Goal: Information Seeking & Learning: Learn about a topic

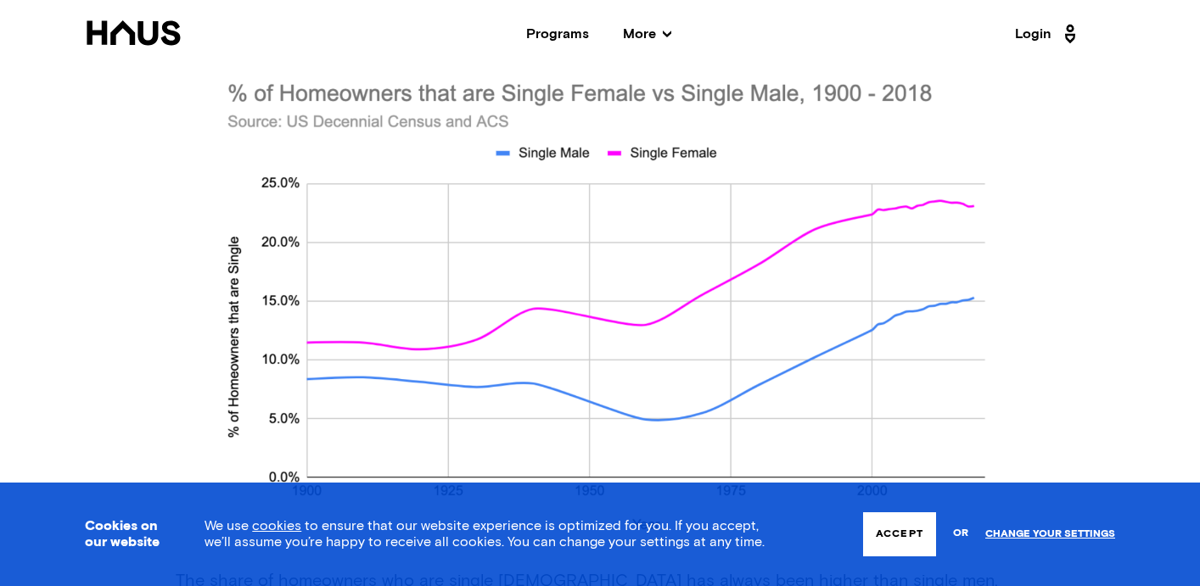
scroll to position [3452, 0]
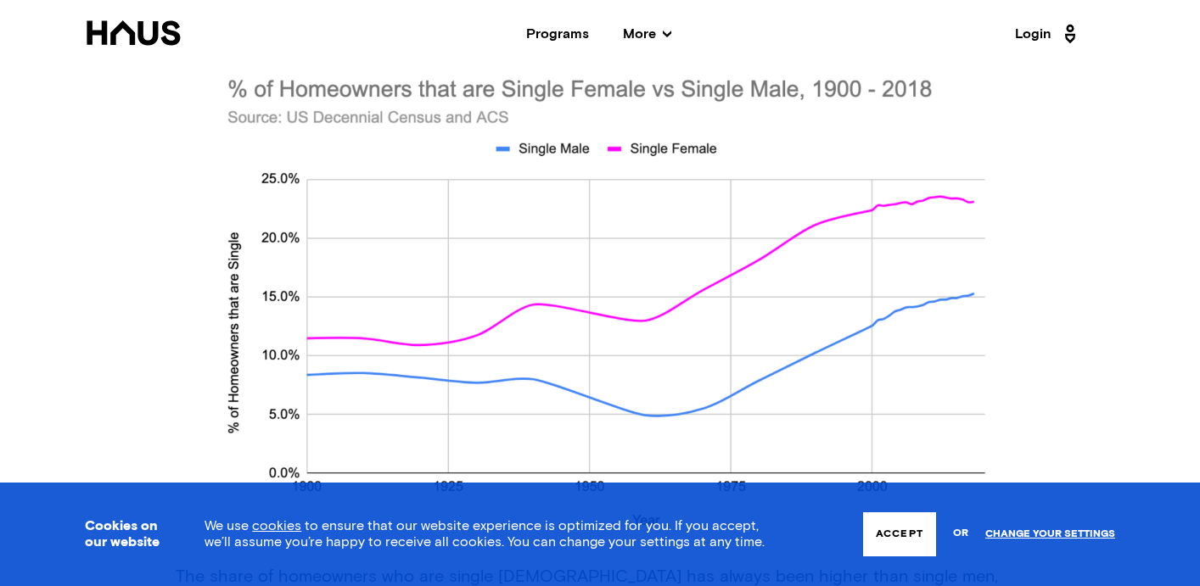
click at [911, 537] on button "Accept" at bounding box center [899, 534] width 73 height 44
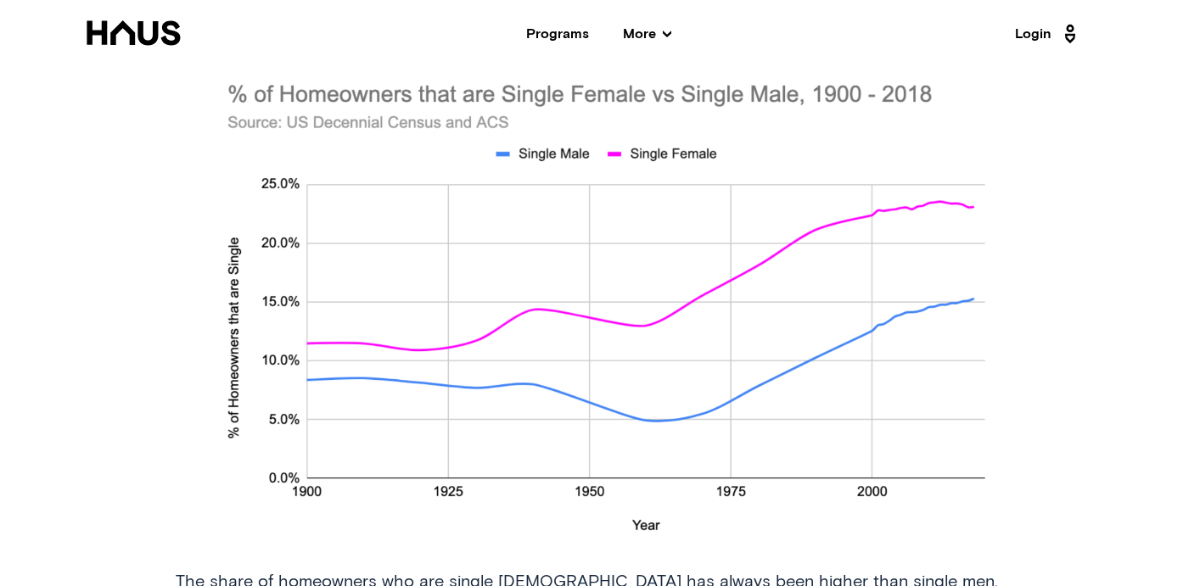
scroll to position [3445, 0]
click at [1104, 308] on div "Single persons have something to celebrate in addition to their independence: t…" at bounding box center [600, 68] width 1200 height 5691
click at [1039, 288] on div "Single persons have something to celebrate in addition to their independence: t…" at bounding box center [600, 68] width 1200 height 5691
click at [1037, 226] on div "Single persons have something to celebrate in addition to their independence: t…" at bounding box center [600, 68] width 1200 height 5691
click at [787, 88] on img at bounding box center [600, 312] width 848 height 489
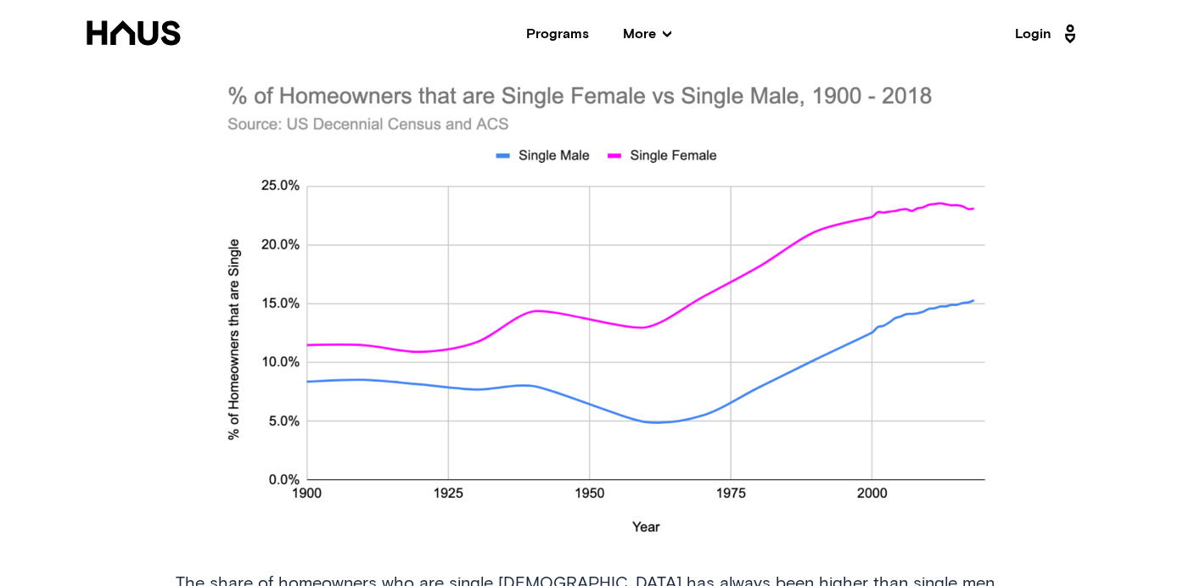
click at [786, 118] on img at bounding box center [600, 312] width 848 height 489
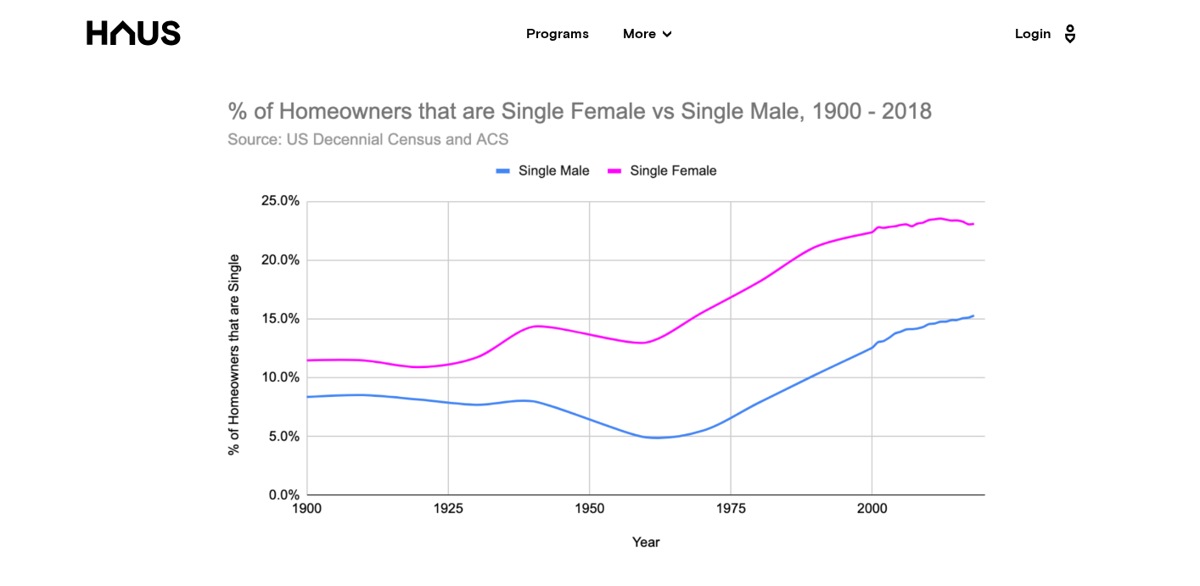
scroll to position [3426, 0]
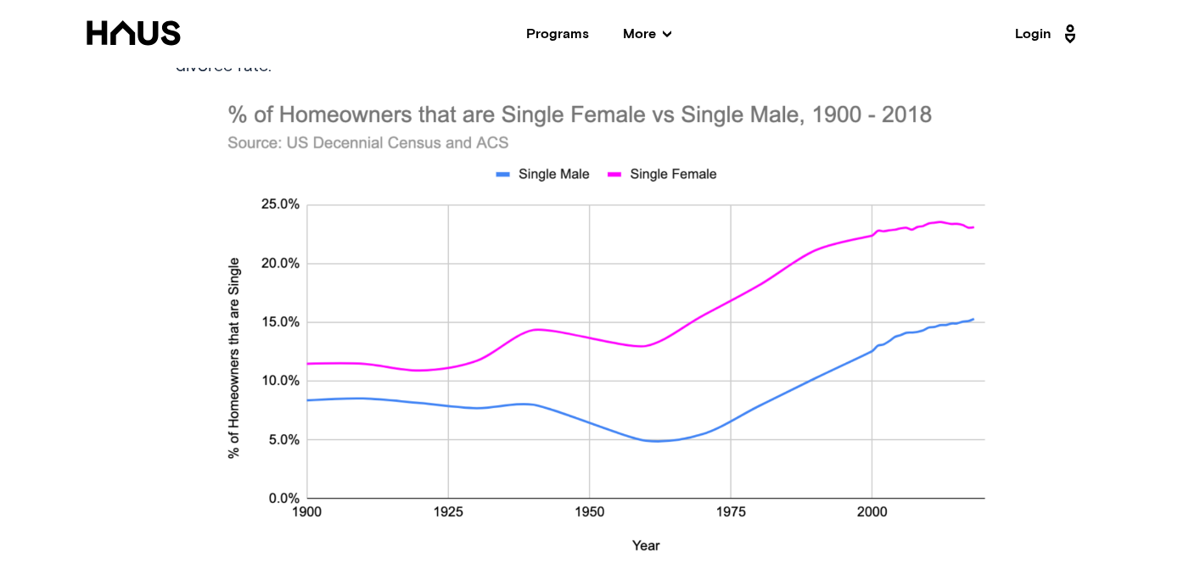
click at [205, 148] on img at bounding box center [600, 331] width 848 height 489
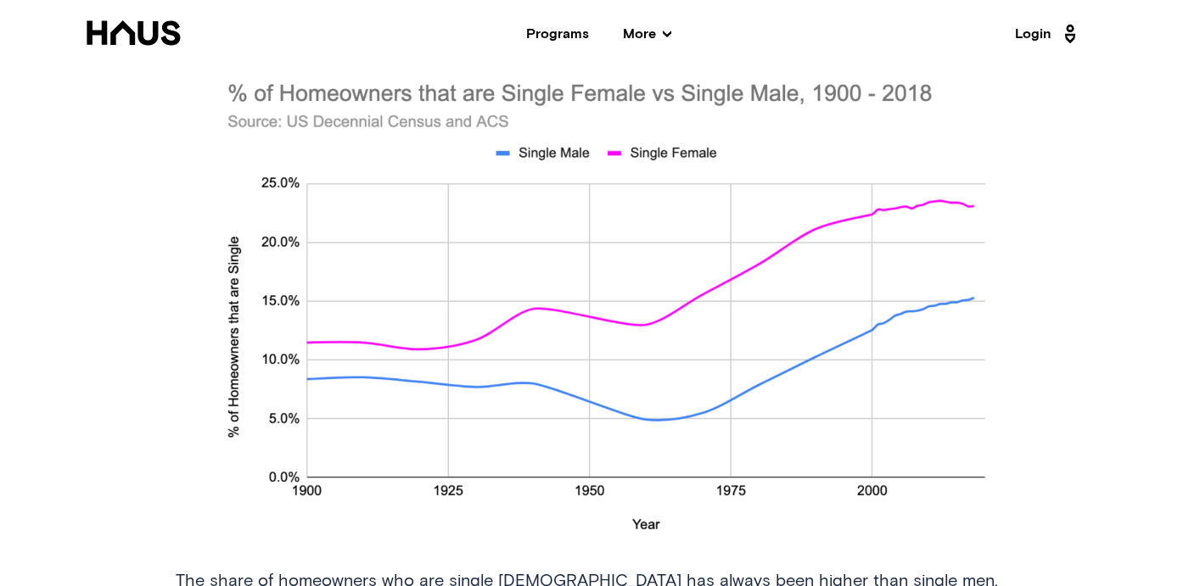
scroll to position [3449, 0]
drag, startPoint x: 432, startPoint y: 381, endPoint x: 666, endPoint y: 4, distance: 443.6
click at [0, 0] on div "Back Programs More Resources Testimonials FAQ About Us Login Data Single homeow…" at bounding box center [600, 303] width 1200 height 7505
click at [725, 39] on div "Programs More Resources Testimonials FAQ About Us" at bounding box center [598, 34] width 832 height 14
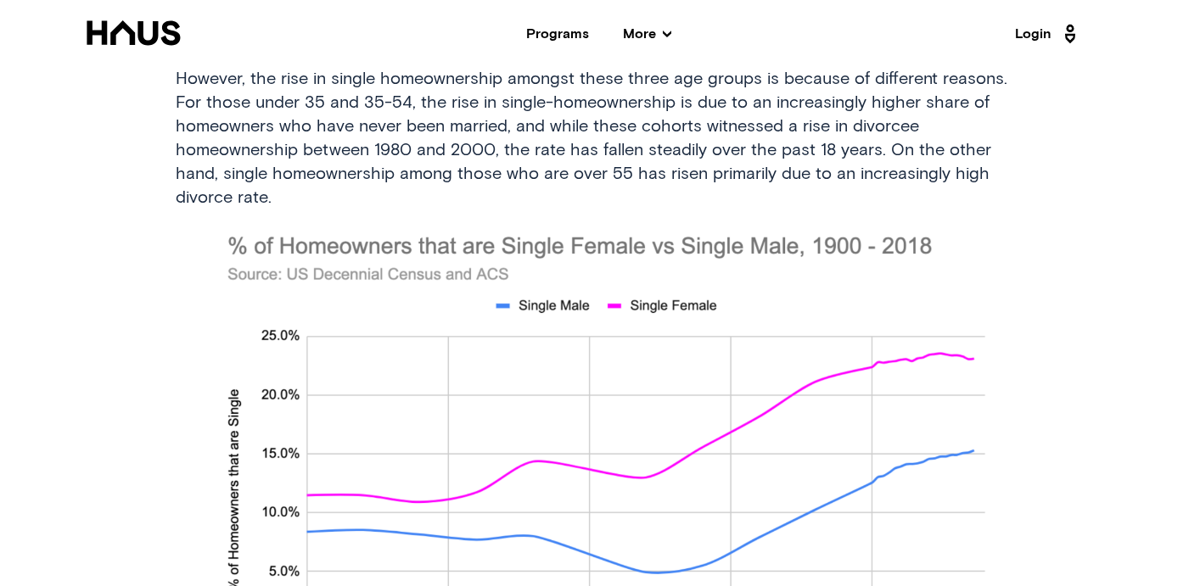
scroll to position [3317, 0]
